Goal: Task Accomplishment & Management: Use online tool/utility

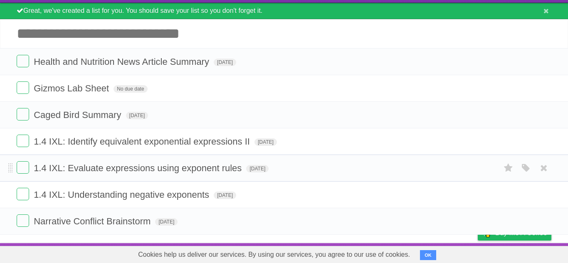
scroll to position [42, 0]
click at [24, 223] on label at bounding box center [23, 221] width 12 height 12
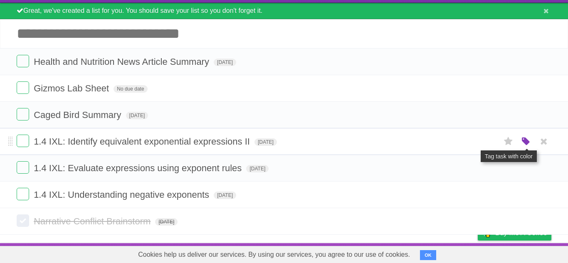
click at [525, 137] on icon "button" at bounding box center [526, 141] width 12 height 11
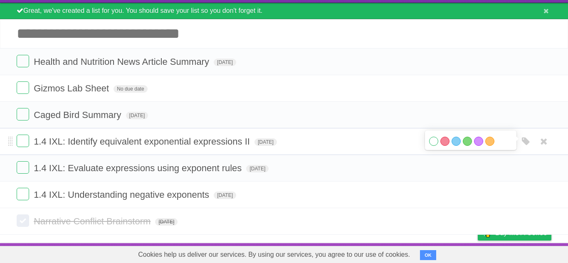
click at [434, 138] on label "White" at bounding box center [433, 141] width 9 height 9
click at [443, 69] on li "Health and Nutrition News Article Summary [DATE] White Red Blue Green Purple Or…" at bounding box center [284, 61] width 568 height 27
click at [461, 55] on form "Health and Nutrition News Article Summary [DATE] White Red Blue Green Purple Or…" at bounding box center [284, 62] width 535 height 14
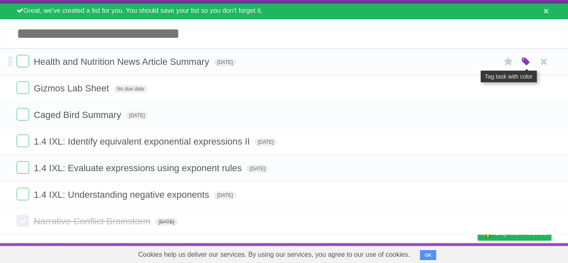
click at [524, 58] on icon "button" at bounding box center [526, 62] width 12 height 11
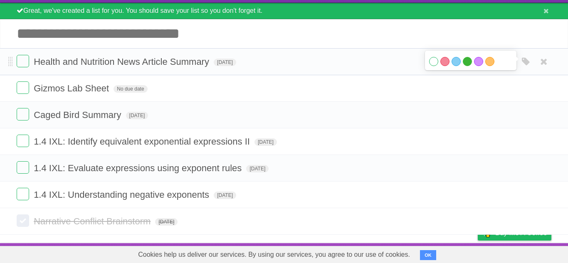
click at [465, 59] on label "Green" at bounding box center [467, 61] width 9 height 9
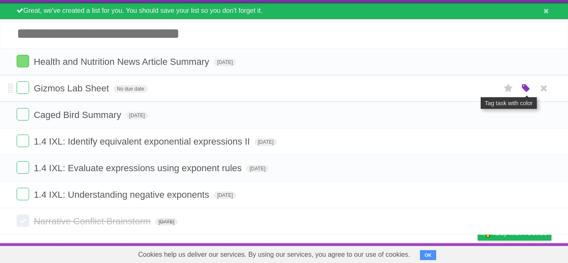
click at [528, 86] on icon "button" at bounding box center [526, 88] width 12 height 11
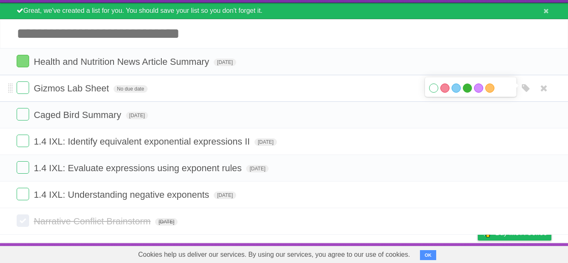
click at [469, 84] on label "Green" at bounding box center [467, 88] width 9 height 9
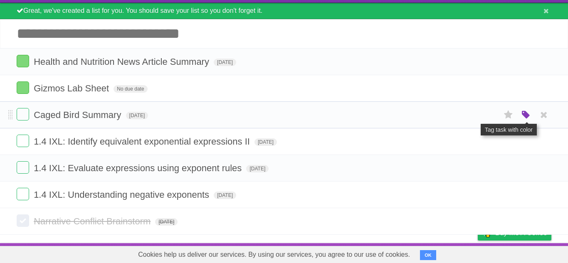
click at [522, 113] on icon "button" at bounding box center [526, 115] width 12 height 11
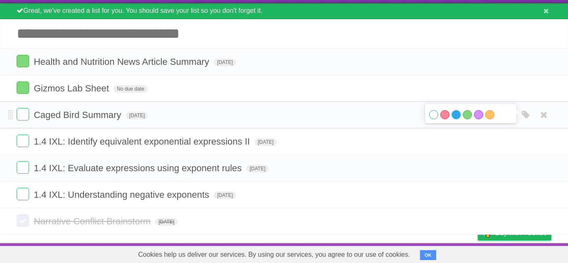
click at [457, 112] on label "Blue" at bounding box center [456, 114] width 9 height 9
click at [25, 219] on label at bounding box center [23, 221] width 12 height 12
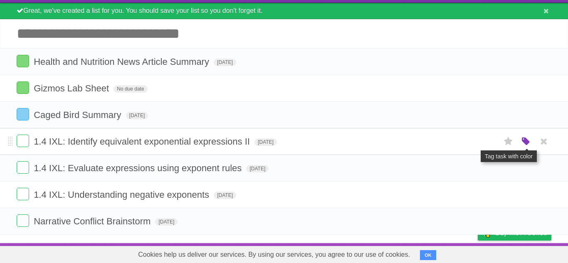
click at [526, 138] on icon "button" at bounding box center [526, 141] width 12 height 11
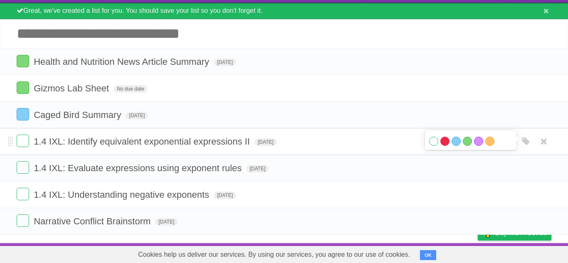
click at [444, 141] on label "Red" at bounding box center [444, 141] width 9 height 9
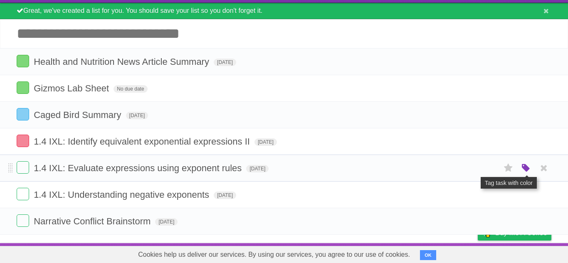
click at [521, 164] on icon "button" at bounding box center [526, 168] width 12 height 11
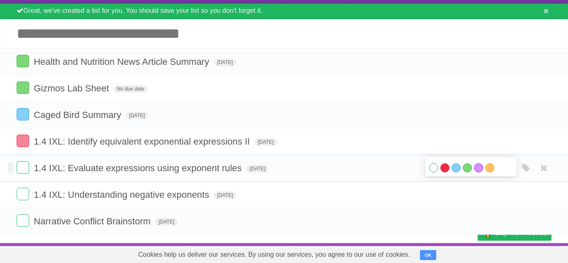
click at [442, 166] on label "Red" at bounding box center [444, 167] width 9 height 9
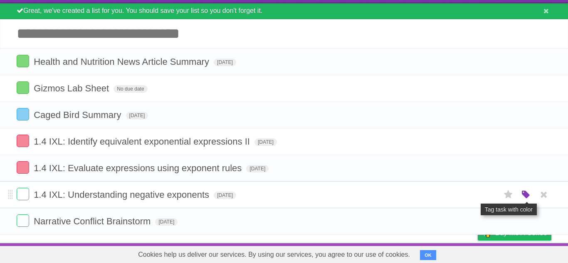
click at [523, 196] on icon "button" at bounding box center [526, 195] width 12 height 11
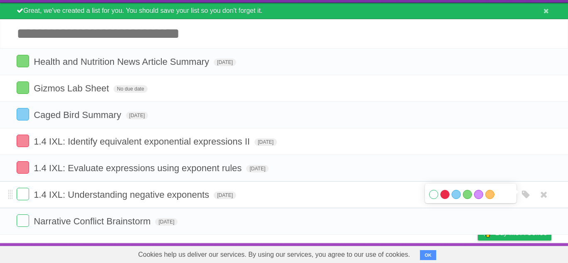
click at [446, 193] on label "Red" at bounding box center [444, 194] width 9 height 9
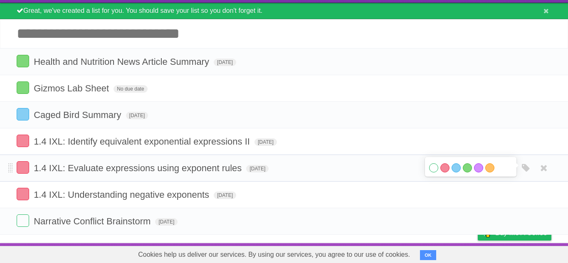
drag, startPoint x: 335, startPoint y: 214, endPoint x: 341, endPoint y: 168, distance: 46.6
click at [341, 168] on ul "Health and Nutrition News Article Summary [DATE] White Red Blue Green Purple Or…" at bounding box center [284, 141] width 568 height 187
click at [309, 211] on li "Narrative Conflict Brainstorm [DATE] White Red Blue Green Purple Orange" at bounding box center [284, 221] width 568 height 27
drag, startPoint x: 237, startPoint y: 220, endPoint x: 247, endPoint y: 213, distance: 12.5
click at [247, 213] on li "Narrative Conflict Brainstorm [DATE] White Red Blue Green Purple Orange" at bounding box center [284, 221] width 568 height 27
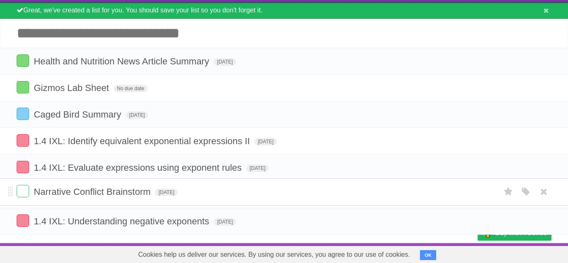
scroll to position [18, 0]
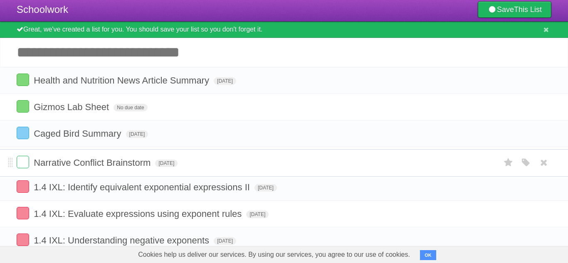
drag, startPoint x: 9, startPoint y: 220, endPoint x: 5, endPoint y: 162, distance: 57.9
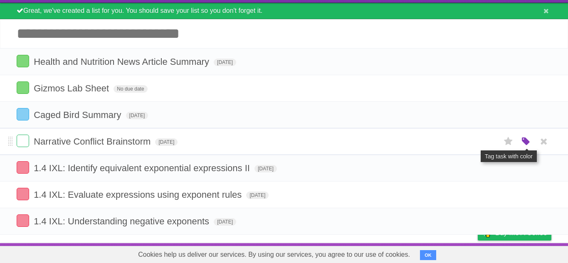
click at [526, 139] on icon "button" at bounding box center [526, 141] width 12 height 11
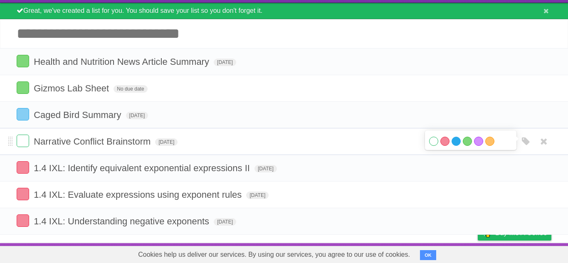
click at [458, 140] on label "Blue" at bounding box center [456, 141] width 9 height 9
click at [20, 138] on label at bounding box center [23, 141] width 12 height 12
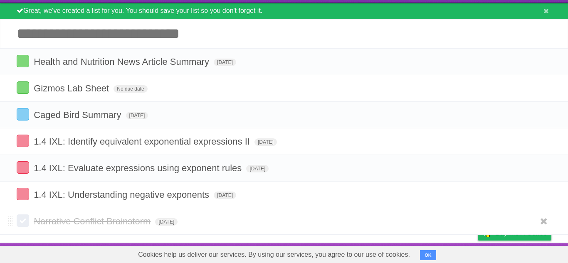
click at [20, 218] on label at bounding box center [23, 221] width 12 height 12
click at [8, 222] on li "Narrative Conflict Brainstorm [DATE] White Red Blue Green Purple Orange" at bounding box center [284, 221] width 568 height 27
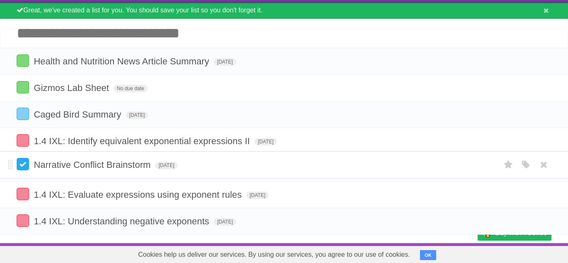
scroll to position [18, 0]
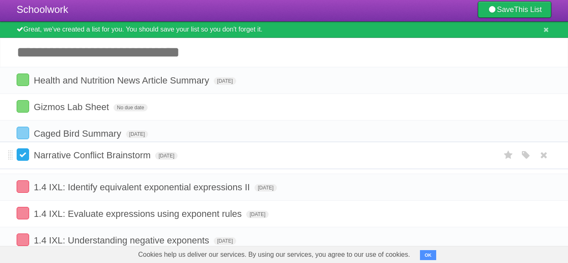
drag, startPoint x: 10, startPoint y: 221, endPoint x: 17, endPoint y: 156, distance: 65.7
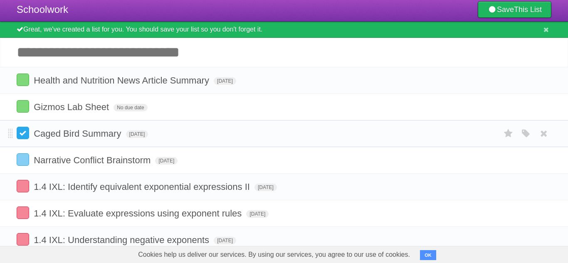
click at [28, 136] on label at bounding box center [23, 133] width 12 height 12
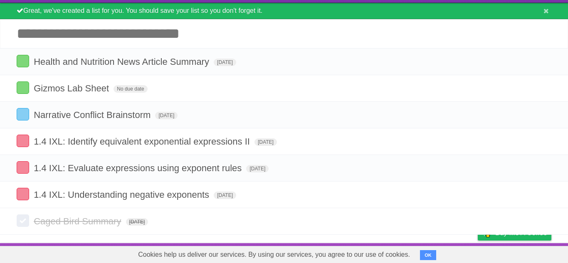
scroll to position [41, 0]
click at [135, 27] on input "Add another task" at bounding box center [284, 33] width 568 height 29
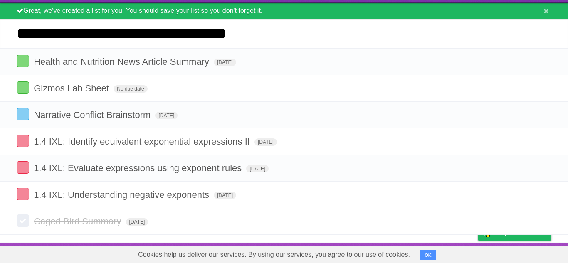
type input "**********"
click input "*********" at bounding box center [0, 0] width 0 height 0
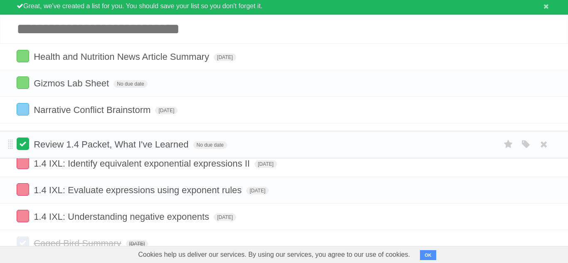
drag, startPoint x: 10, startPoint y: 57, endPoint x: 20, endPoint y: 143, distance: 87.4
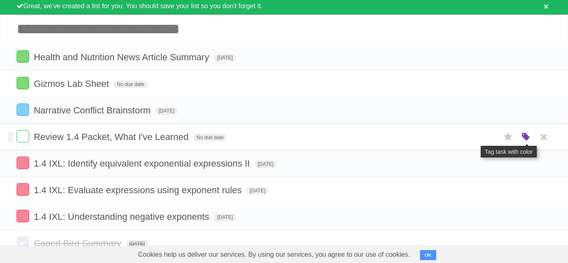
click at [527, 141] on icon "button" at bounding box center [526, 137] width 12 height 11
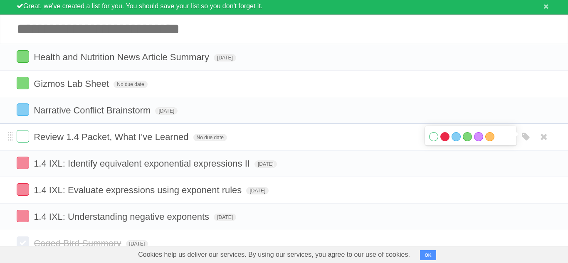
click at [441, 137] on label "Red" at bounding box center [444, 136] width 9 height 9
click at [210, 139] on span "No due date" at bounding box center [210, 137] width 34 height 7
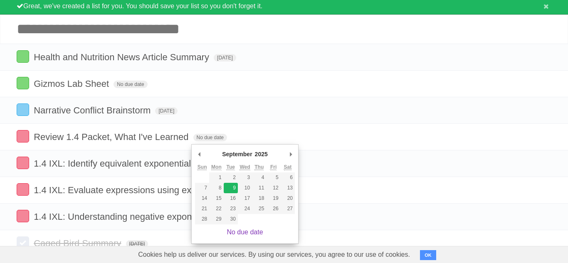
type span "[DATE]"
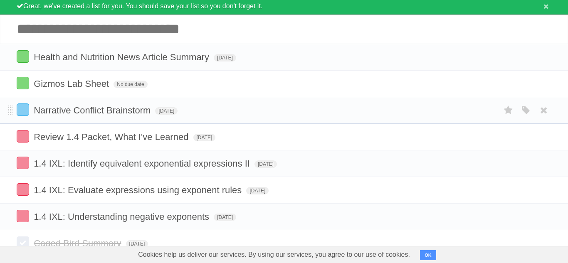
scroll to position [69, 0]
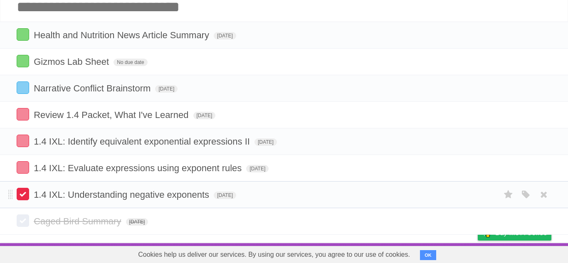
click at [25, 194] on label at bounding box center [23, 194] width 12 height 12
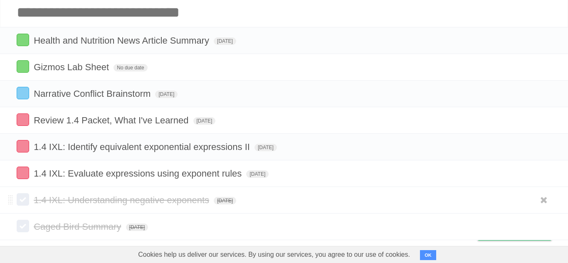
scroll to position [57, 0]
